Goal: Information Seeking & Learning: Learn about a topic

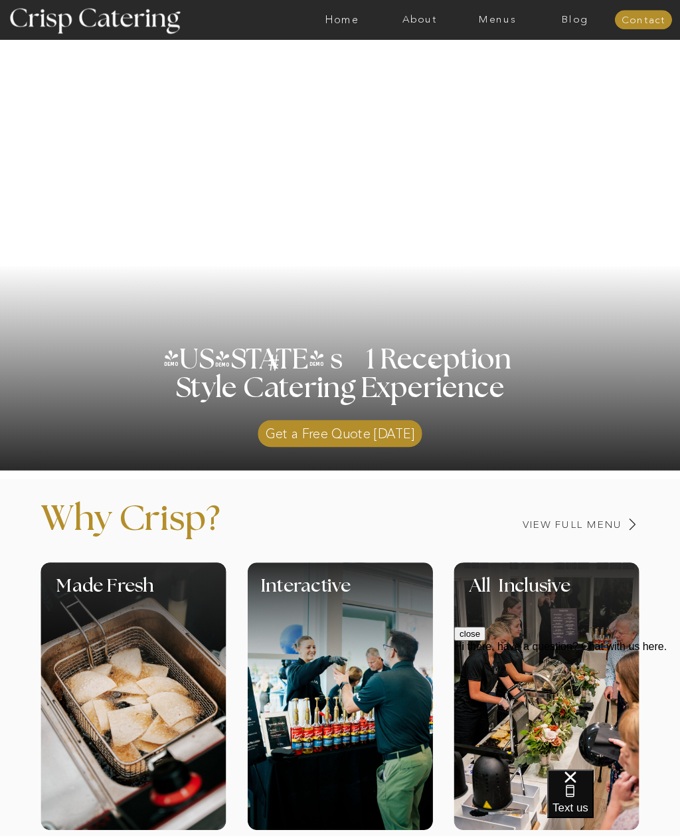
click at [424, 20] on nav "About" at bounding box center [420, 19] width 78 height 11
click at [435, 54] on nav "About Crisp" at bounding box center [423, 52] width 65 height 11
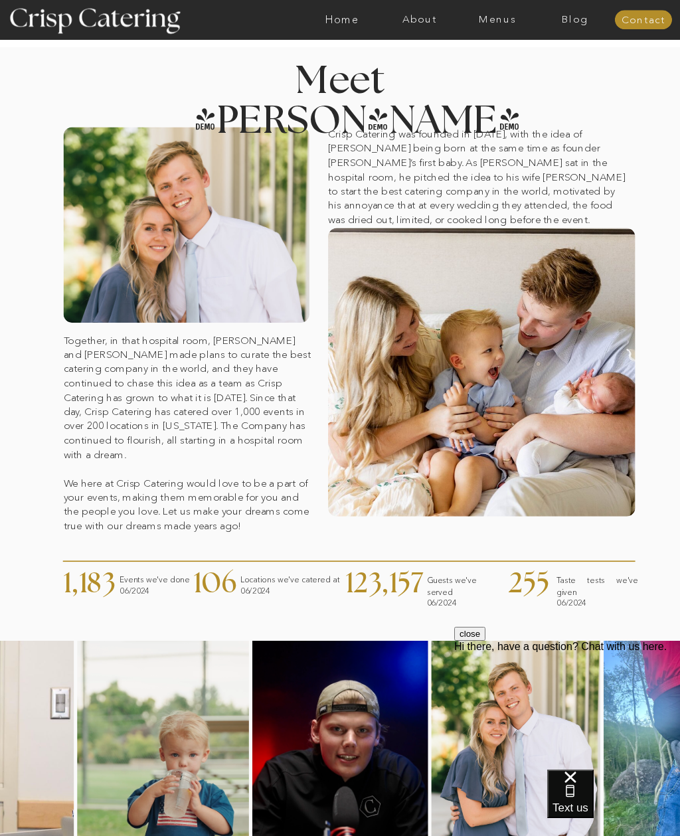
click at [430, 21] on nav "About" at bounding box center [420, 19] width 78 height 11
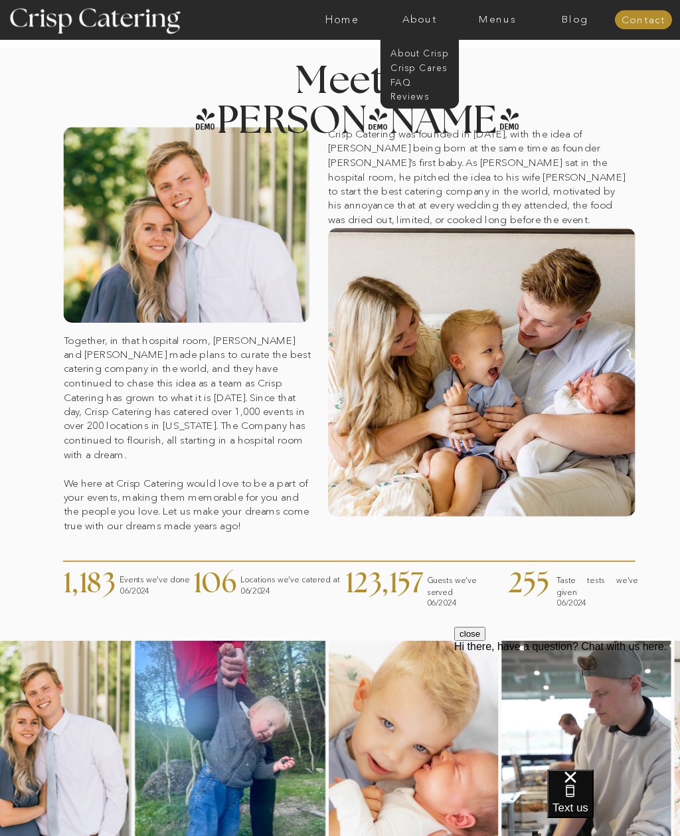
click at [404, 80] on nav "faq" at bounding box center [419, 81] width 56 height 11
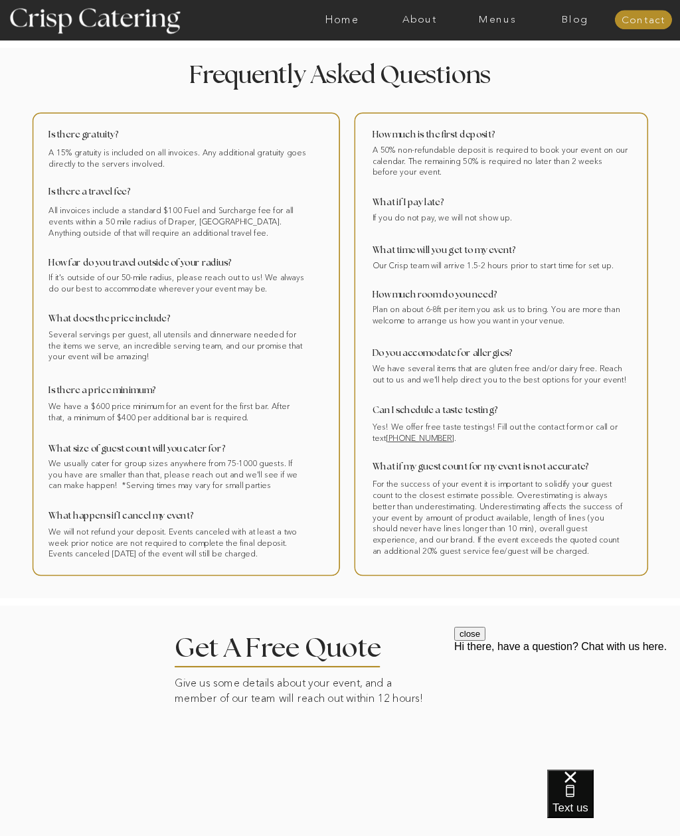
click at [493, 21] on nav "Menus" at bounding box center [497, 19] width 78 height 11
click at [467, 48] on nav "Summer (Mar-Aug)" at bounding box center [501, 51] width 102 height 11
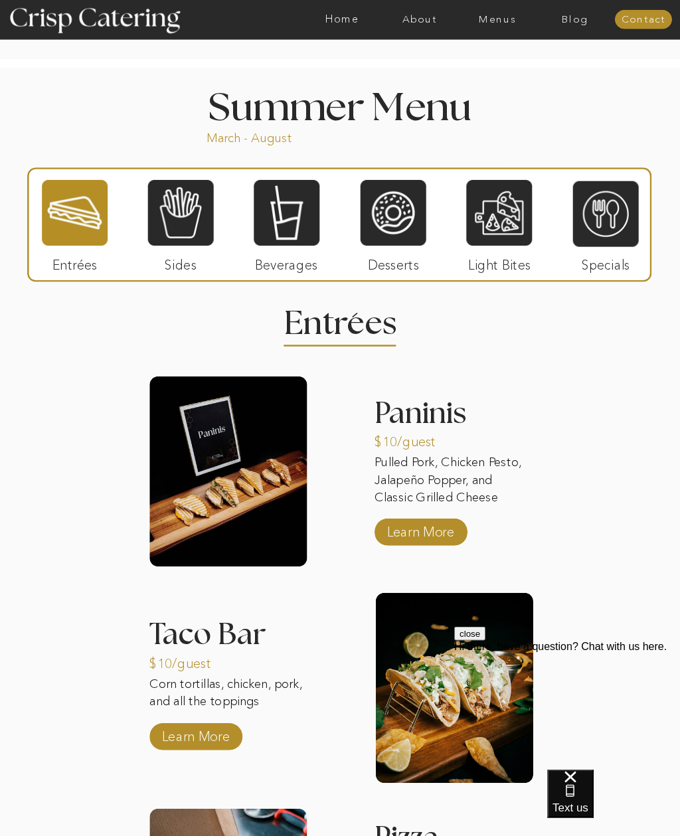
scroll to position [903, 0]
click at [399, 529] on p "Learn More" at bounding box center [420, 529] width 75 height 33
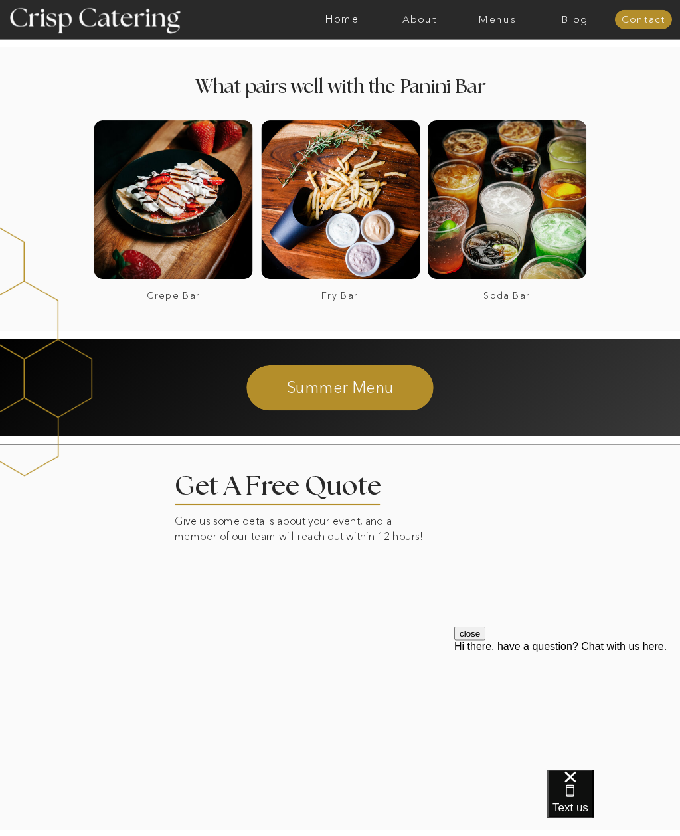
scroll to position [1528, 0]
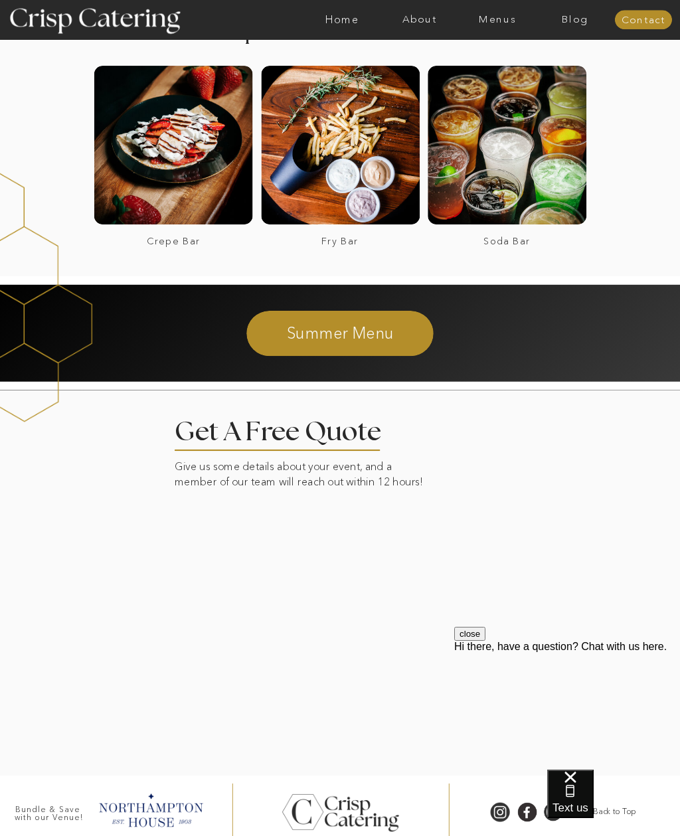
click at [305, 335] on p "Summer Menu" at bounding box center [341, 332] width 308 height 21
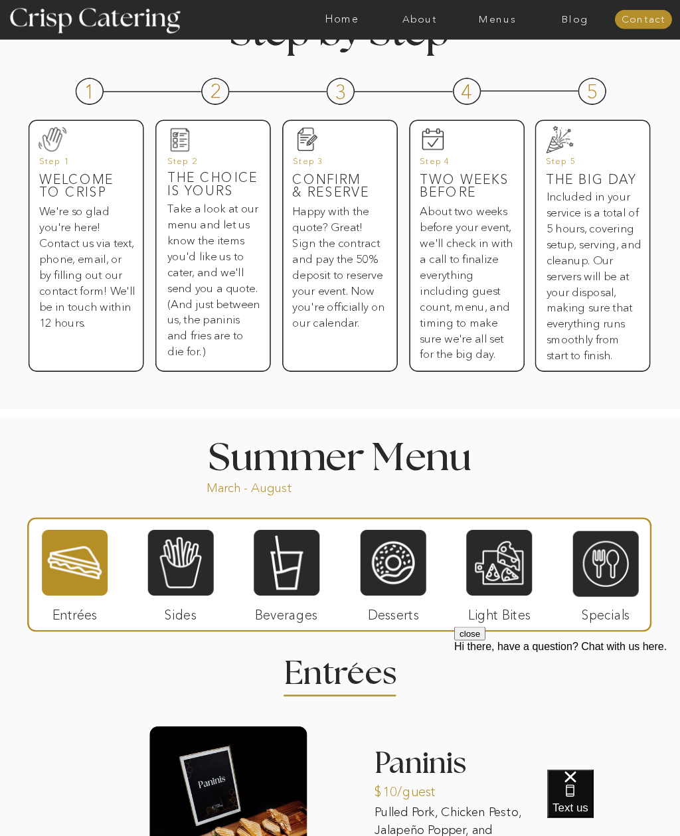
scroll to position [553, 0]
click at [183, 565] on div at bounding box center [181, 562] width 66 height 68
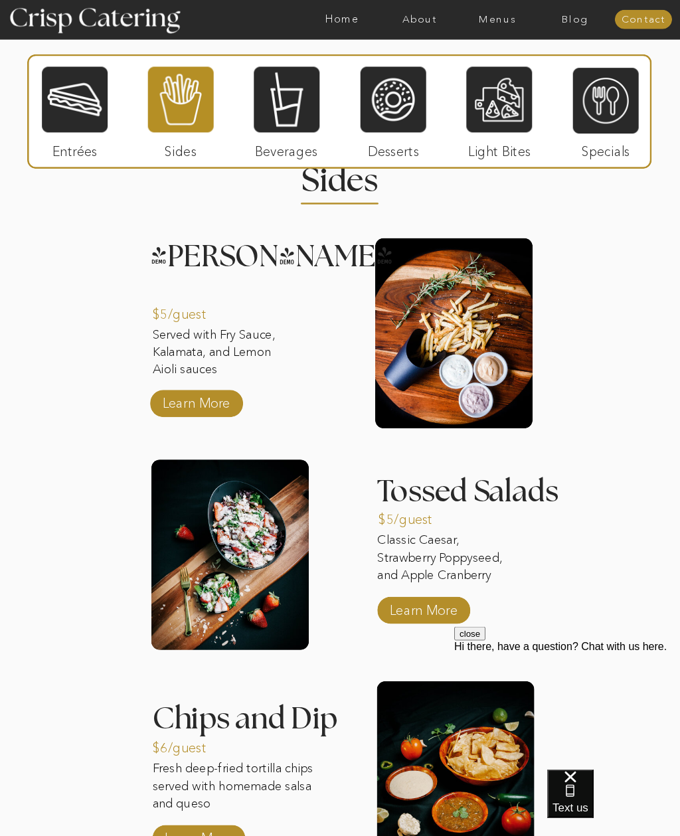
scroll to position [1025, 0]
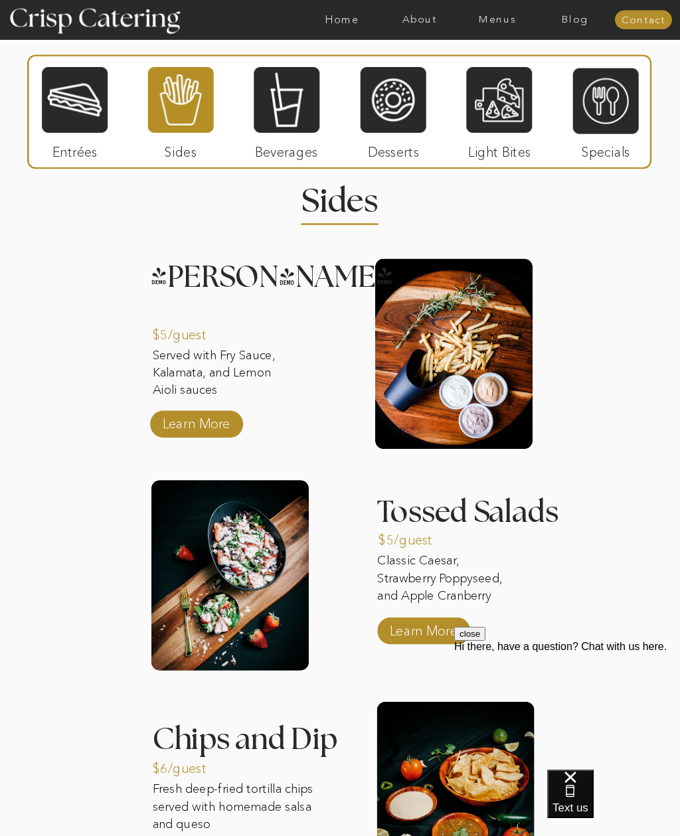
click at [270, 93] on div at bounding box center [287, 100] width 66 height 68
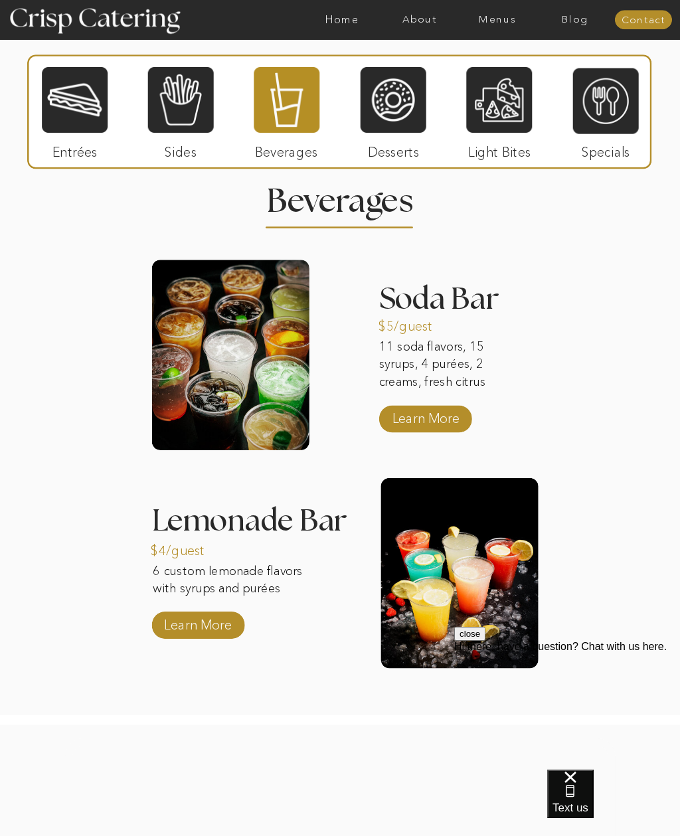
click at [411, 411] on p "Learn More" at bounding box center [426, 415] width 75 height 33
click at [389, 105] on div at bounding box center [394, 100] width 66 height 68
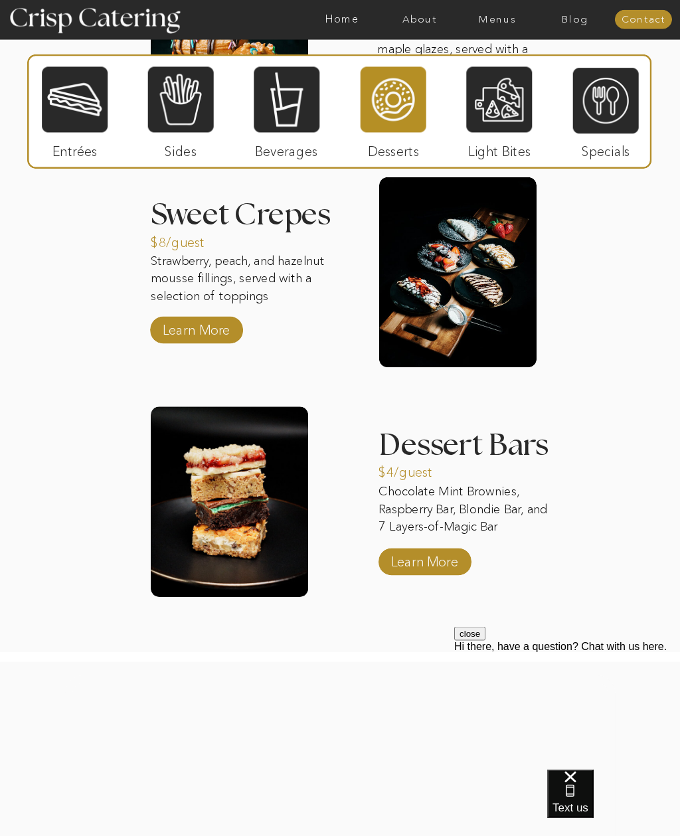
scroll to position [1338, 0]
click at [203, 337] on p "Learn More" at bounding box center [196, 327] width 75 height 33
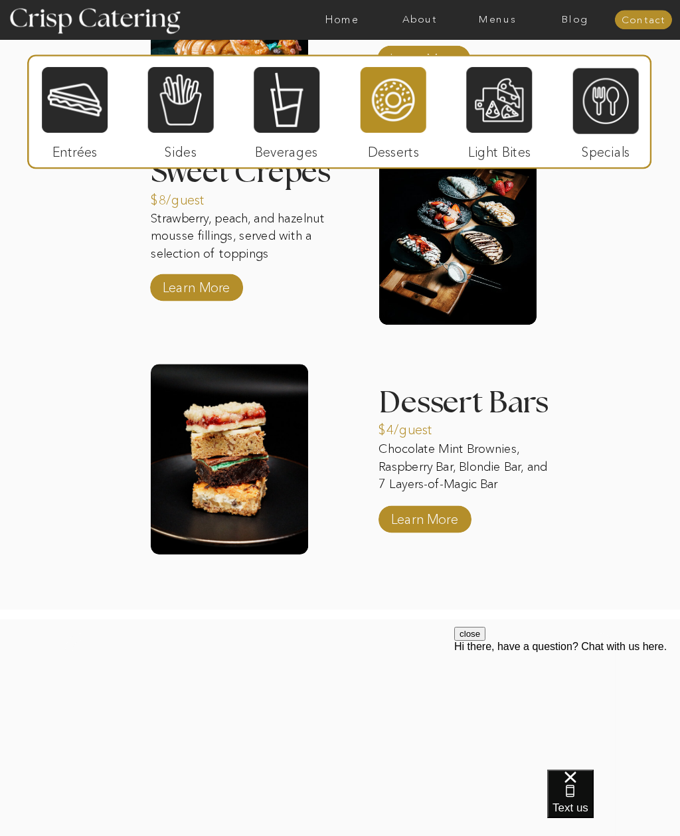
click at [506, 101] on div at bounding box center [499, 100] width 66 height 68
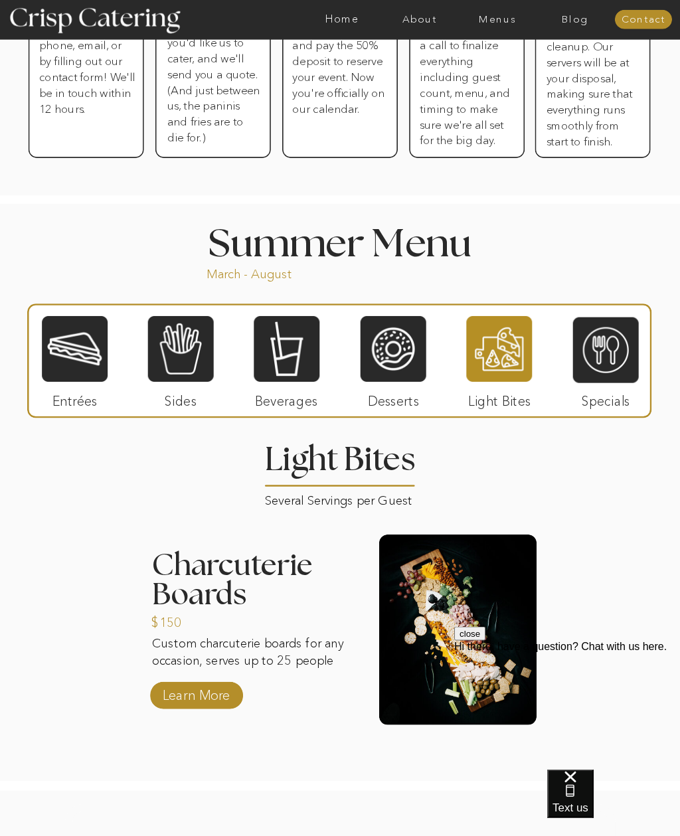
scroll to position [766, 0]
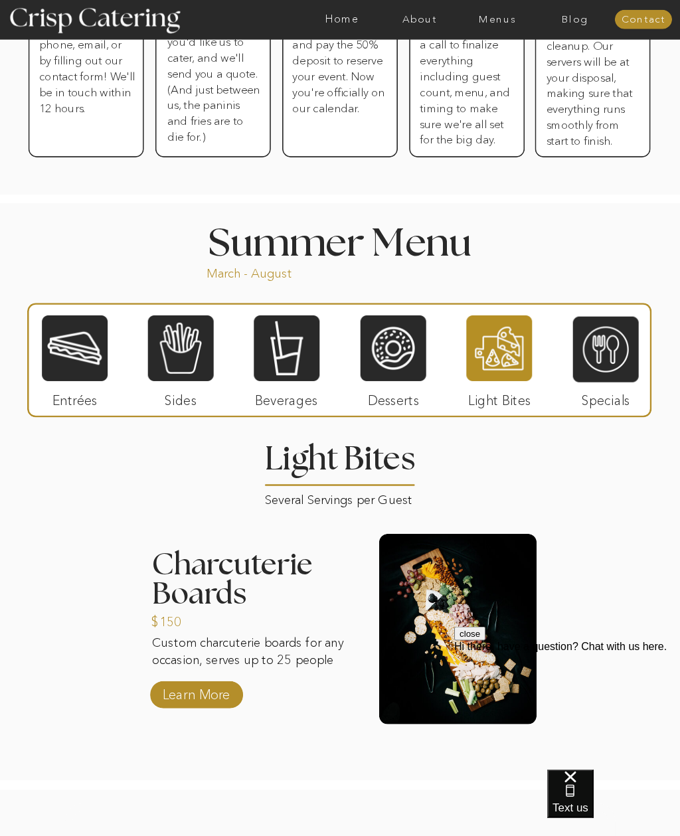
click at [215, 695] on p "Learn More" at bounding box center [196, 692] width 75 height 33
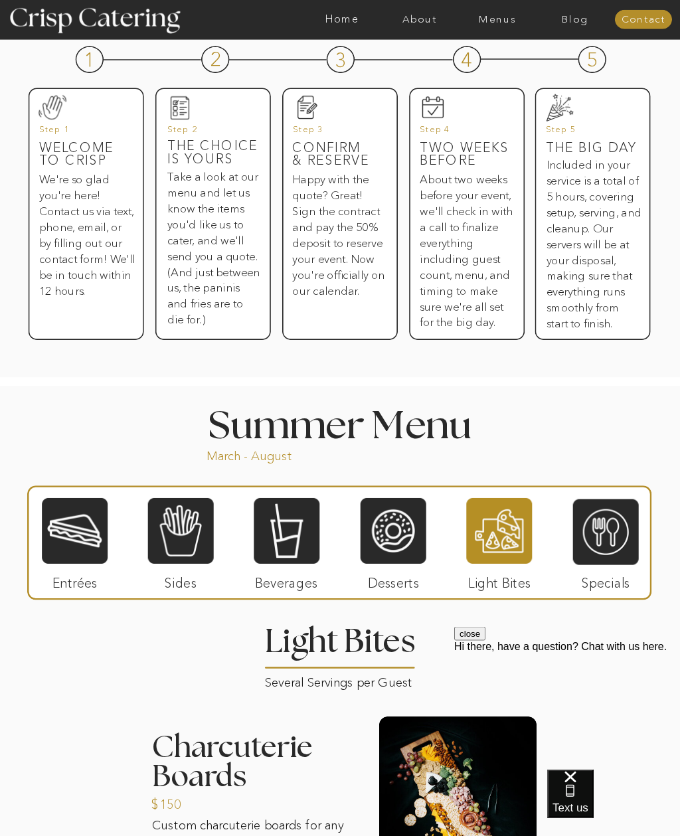
scroll to position [584, 0]
click at [608, 538] on div at bounding box center [606, 532] width 66 height 68
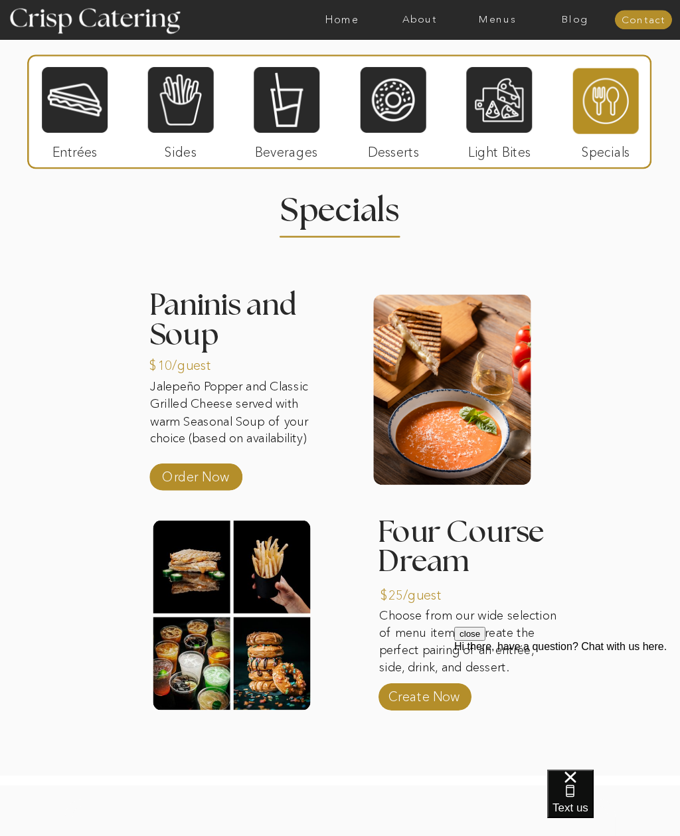
scroll to position [1015, 0]
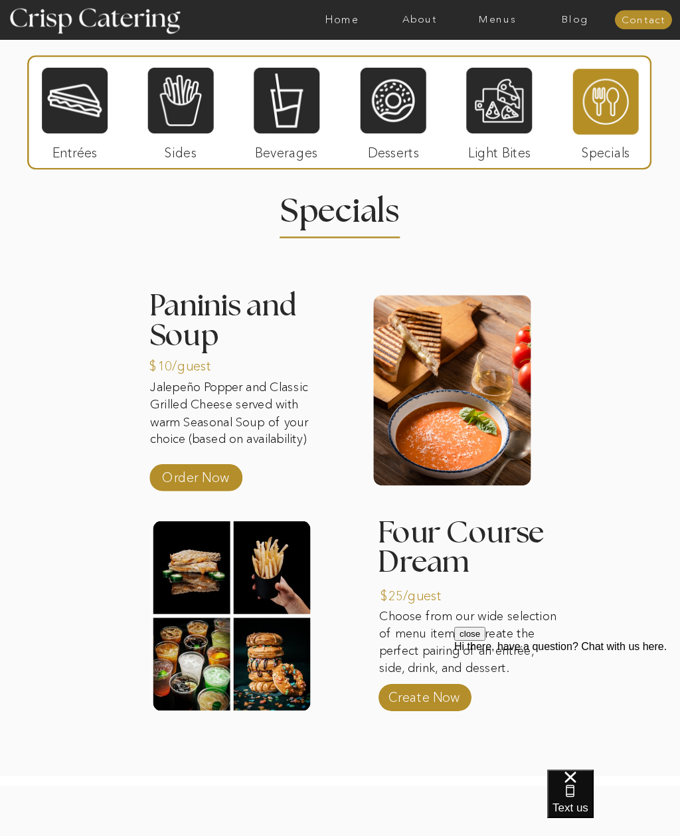
click at [213, 474] on p "Order Now" at bounding box center [195, 474] width 75 height 33
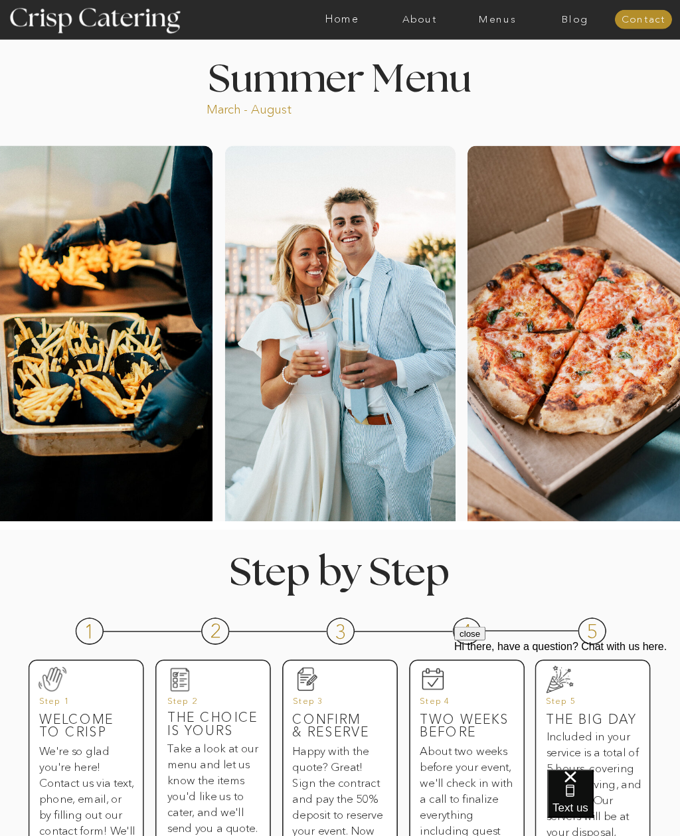
scroll to position [0, 0]
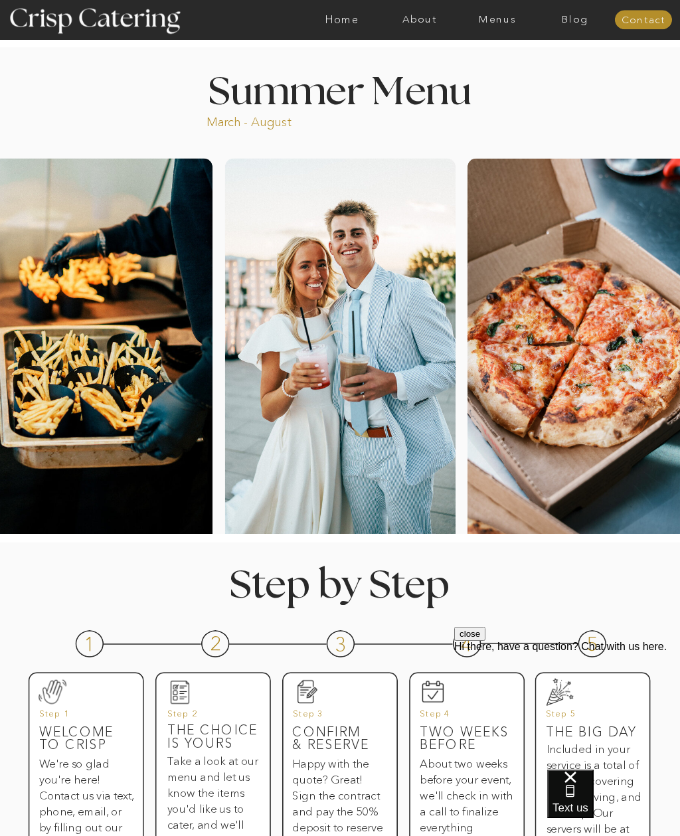
click at [493, 21] on nav "Menus" at bounding box center [497, 19] width 78 height 11
click at [505, 71] on nav "Winter (Sep-Feb)" at bounding box center [496, 66] width 93 height 11
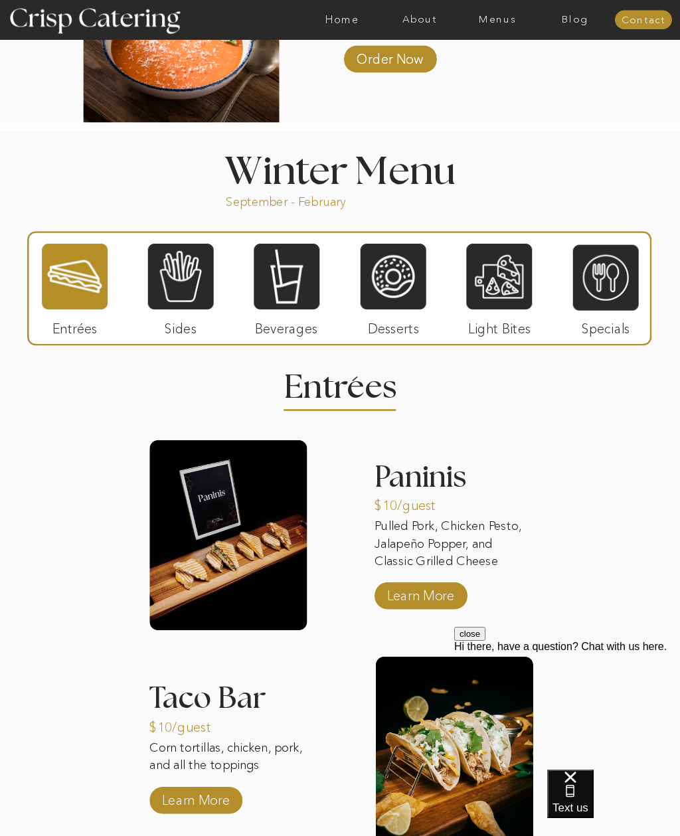
scroll to position [1138, 0]
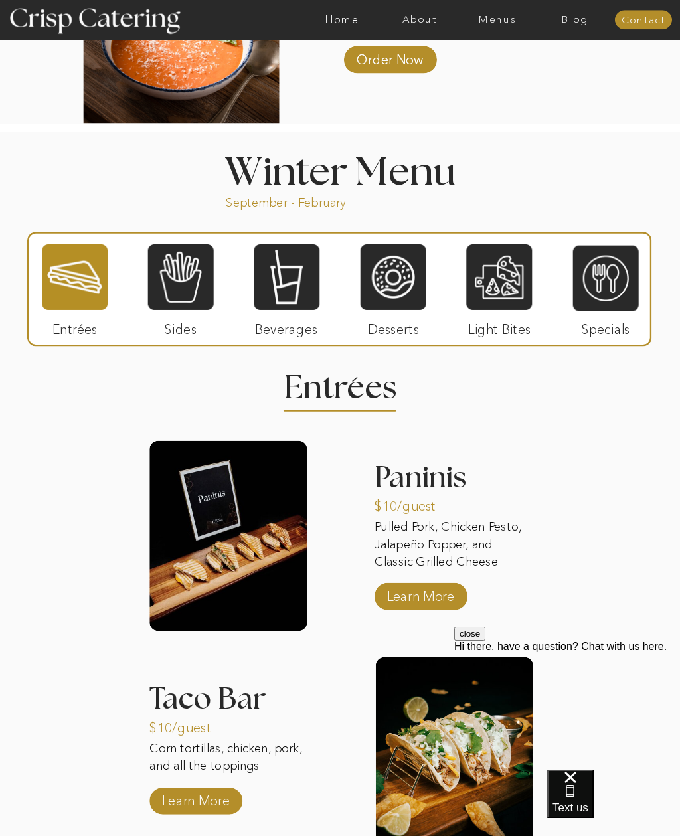
click at [181, 281] on div at bounding box center [181, 278] width 66 height 68
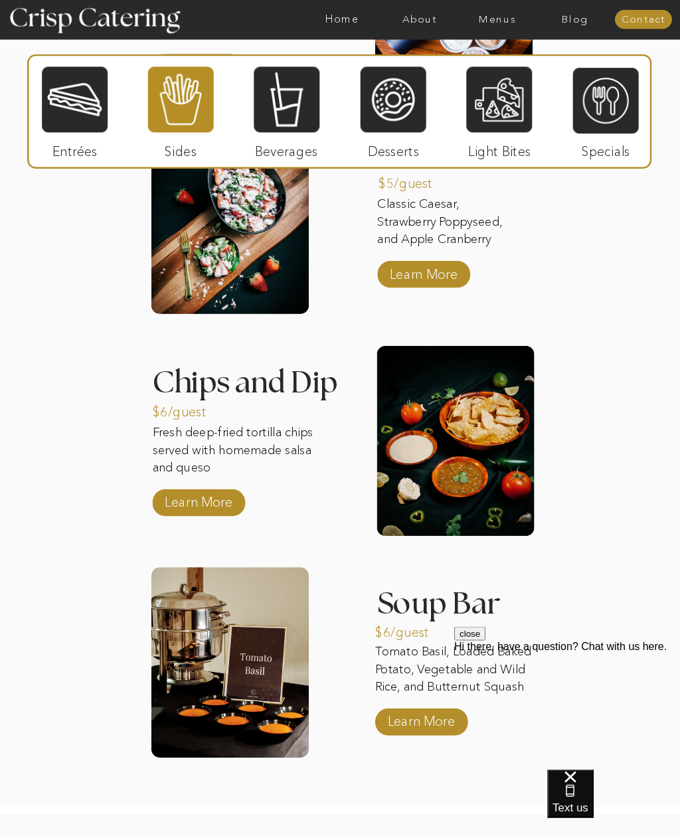
scroll to position [1682, 0]
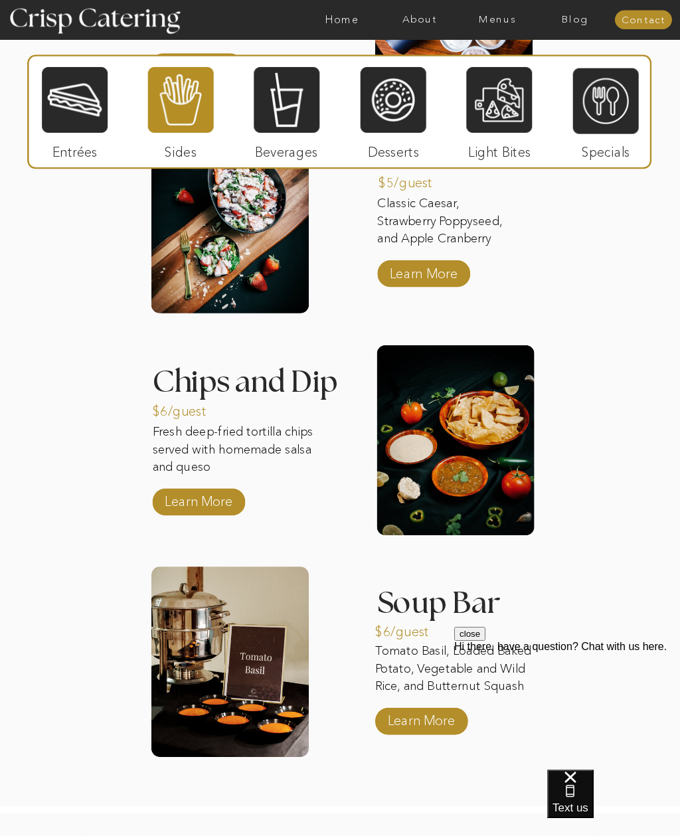
click at [293, 95] on div at bounding box center [287, 100] width 66 height 68
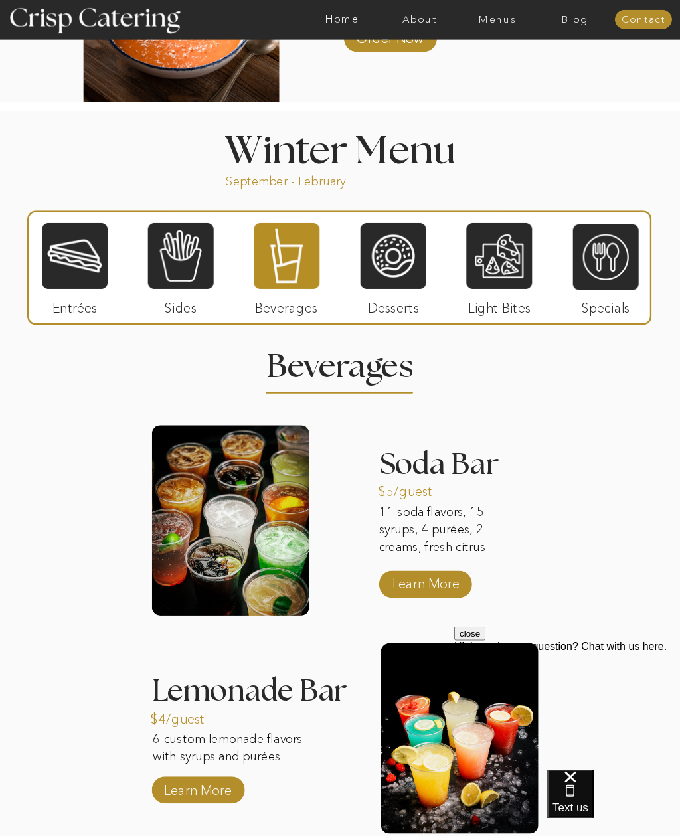
scroll to position [1160, 0]
click at [389, 260] on div at bounding box center [394, 256] width 66 height 68
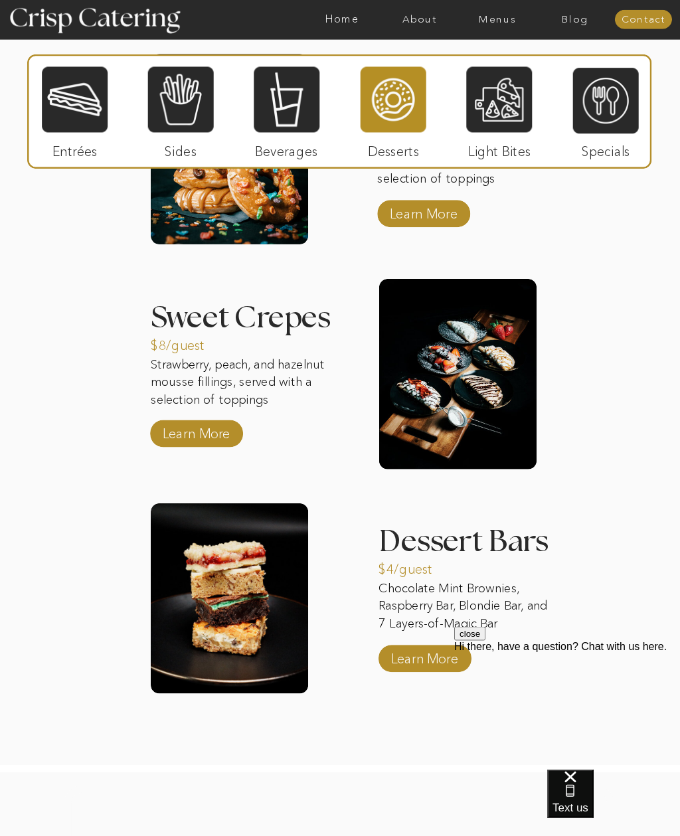
scroll to position [1530, 0]
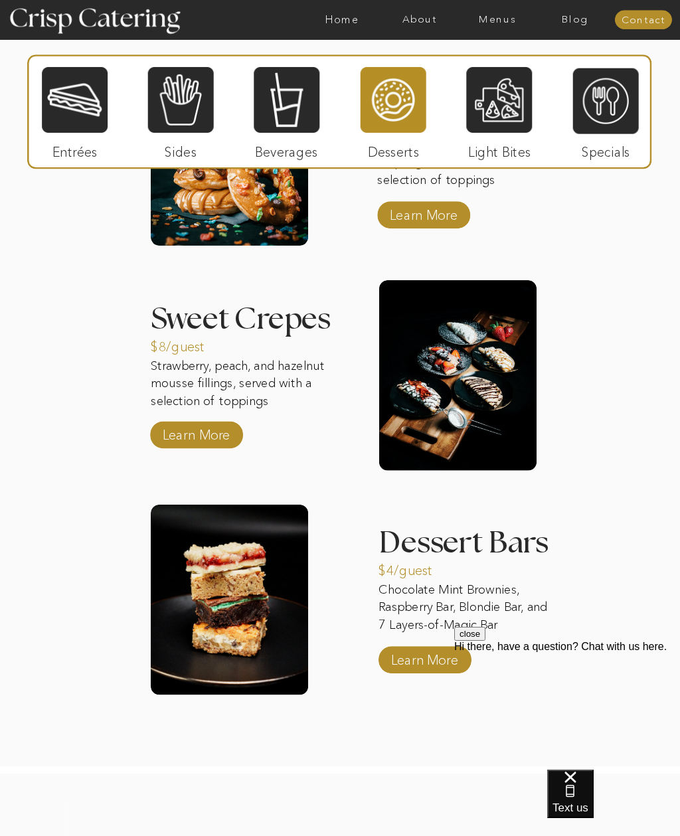
click at [455, 658] on p "Learn More" at bounding box center [424, 657] width 75 height 33
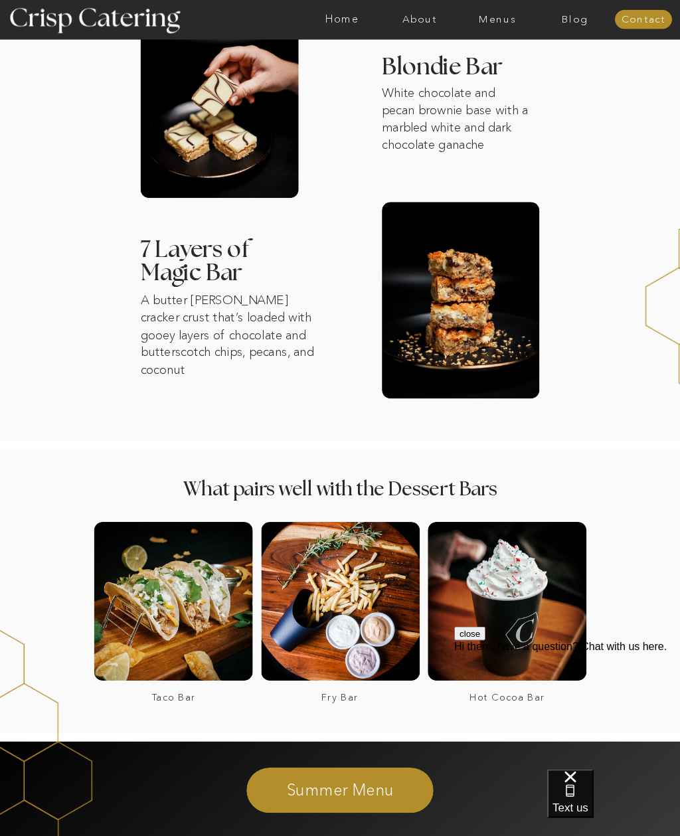
scroll to position [776, 0]
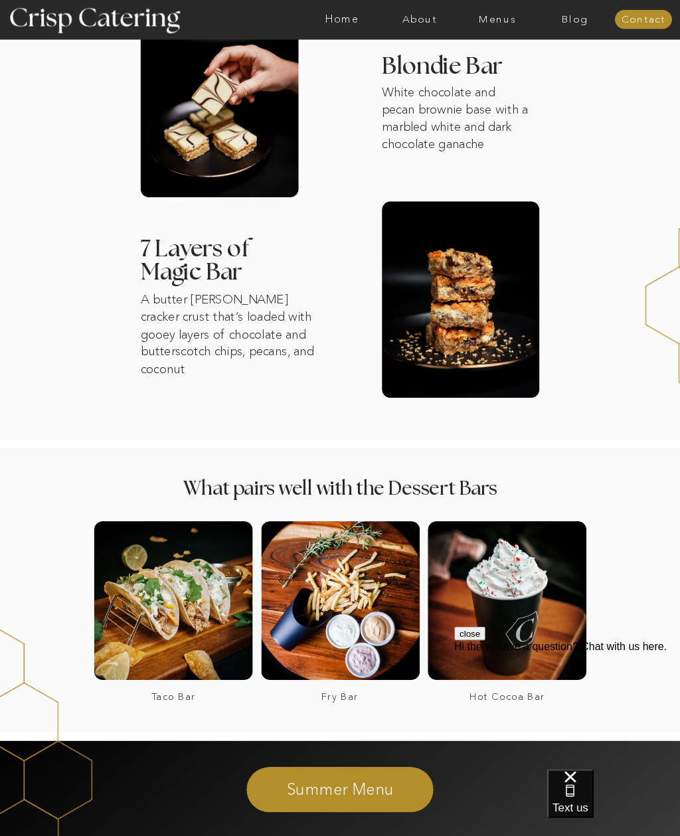
click at [338, 700] on h3 "Fry Bar" at bounding box center [340, 697] width 154 height 11
